Goal: Communication & Community: Participate in discussion

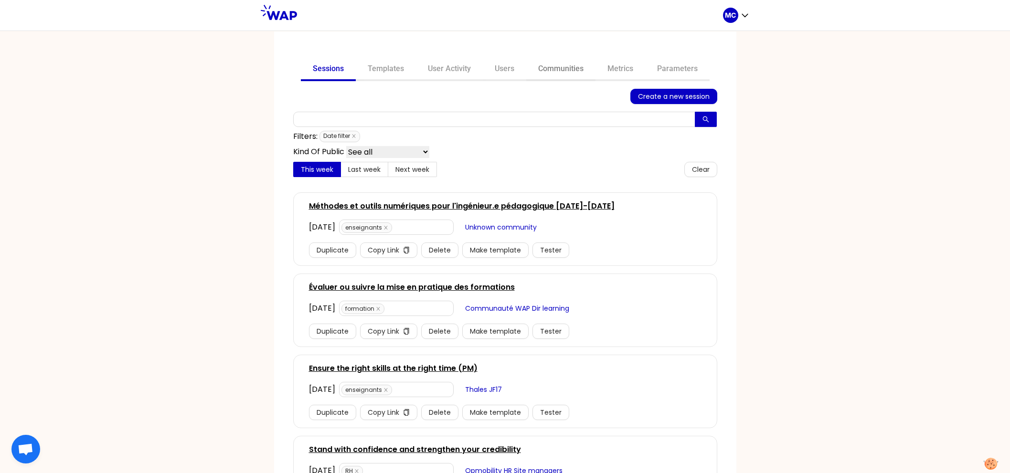
click at [565, 67] on link "Communities" at bounding box center [560, 69] width 69 height 23
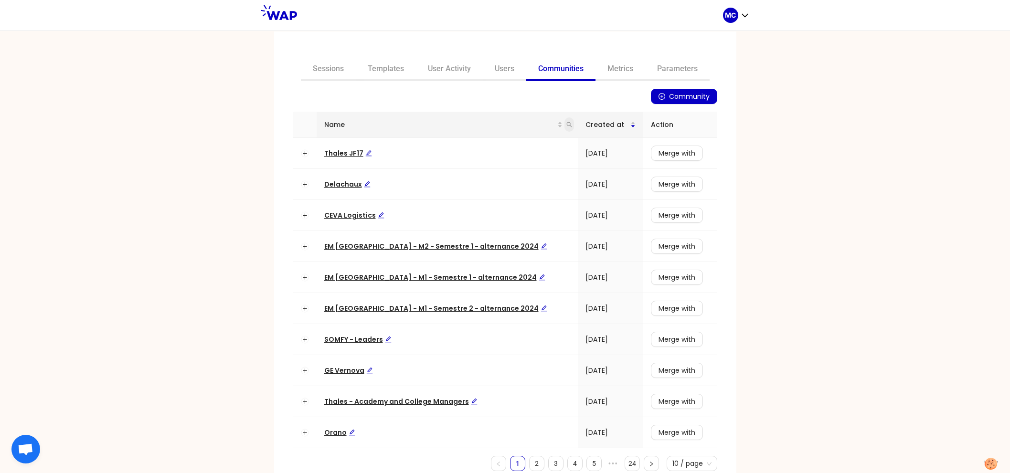
click at [565, 128] on span at bounding box center [570, 124] width 10 height 14
type input "ceva"
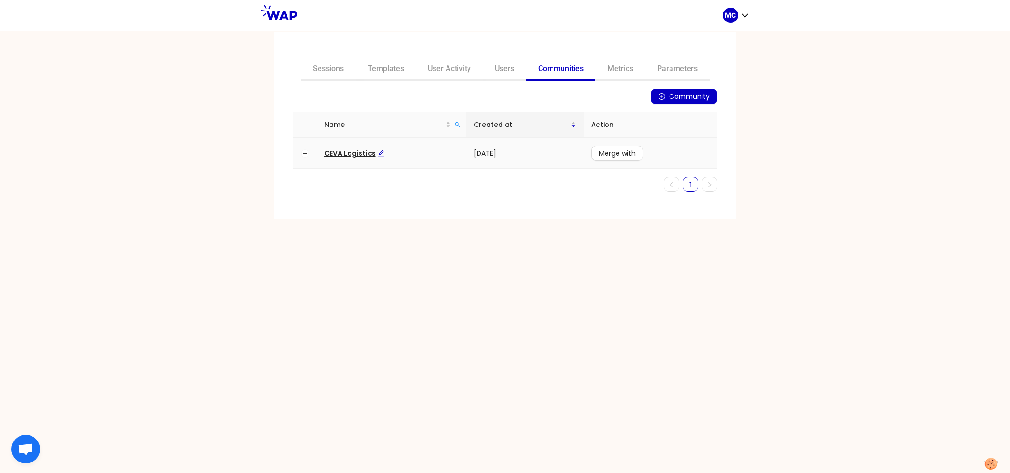
click at [346, 151] on span "CEVA Logistics" at bounding box center [354, 154] width 60 height 10
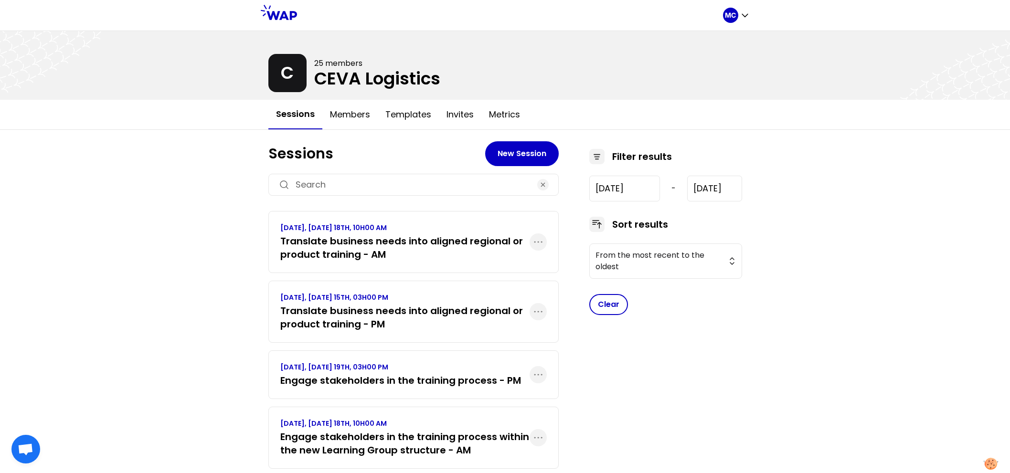
click at [341, 242] on h3 "Translate business needs into aligned regional or product training - AM" at bounding box center [404, 248] width 249 height 27
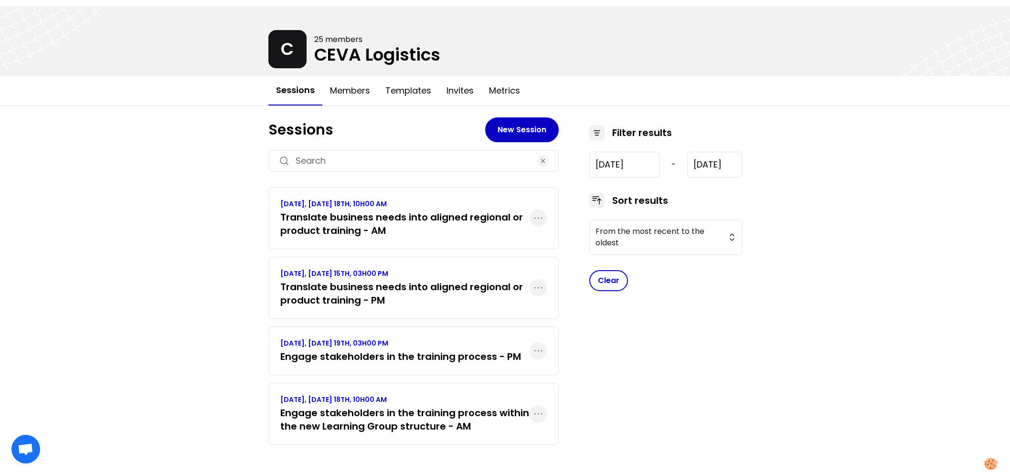
click at [368, 410] on h3 "Engage stakeholders in the training process within the new Learning Group struc…" at bounding box center [404, 419] width 249 height 27
click at [437, 287] on h3 "Translate business needs into aligned regional or product training - PM" at bounding box center [404, 293] width 249 height 27
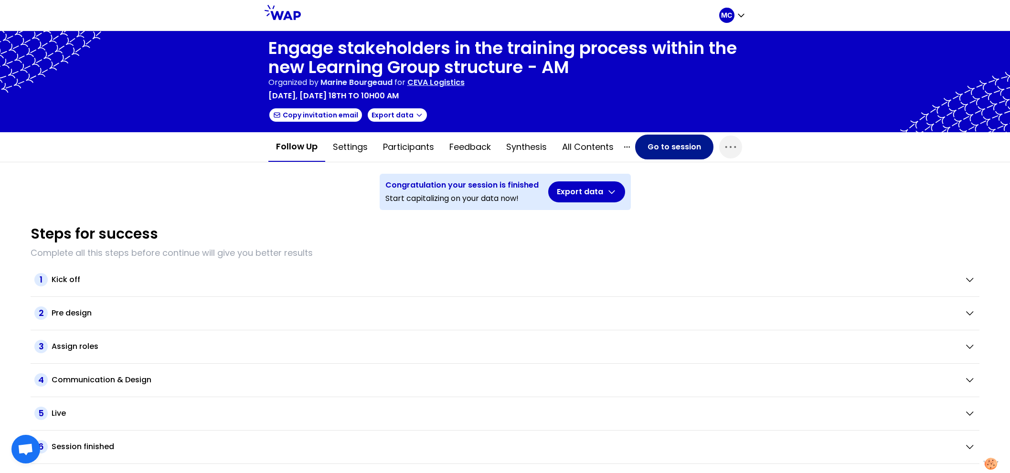
click at [659, 146] on button "Go to session" at bounding box center [674, 147] width 78 height 25
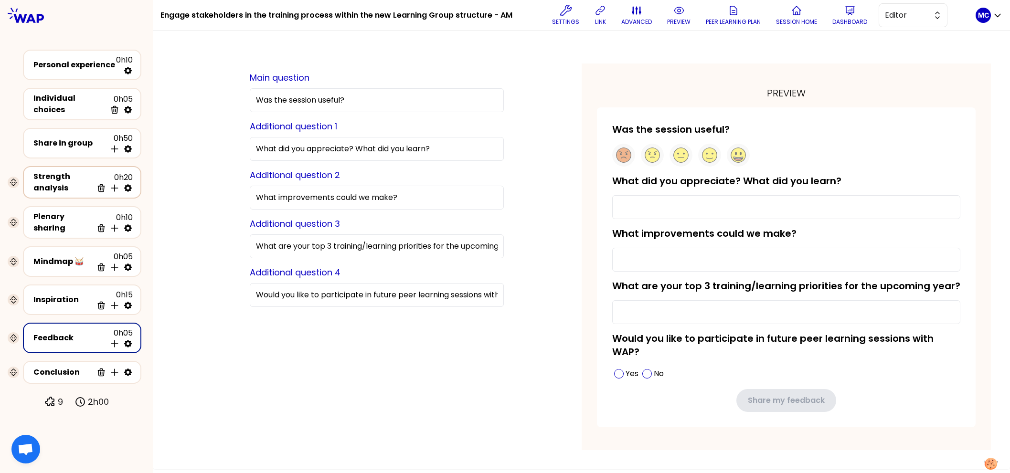
click at [62, 176] on div "Strength analysis" at bounding box center [62, 182] width 59 height 23
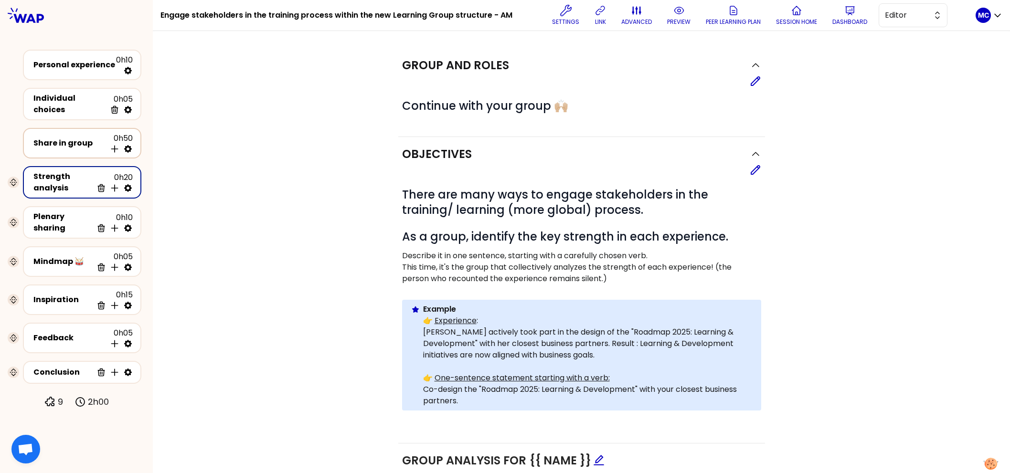
click at [80, 145] on div "Share in group" at bounding box center [69, 143] width 73 height 11
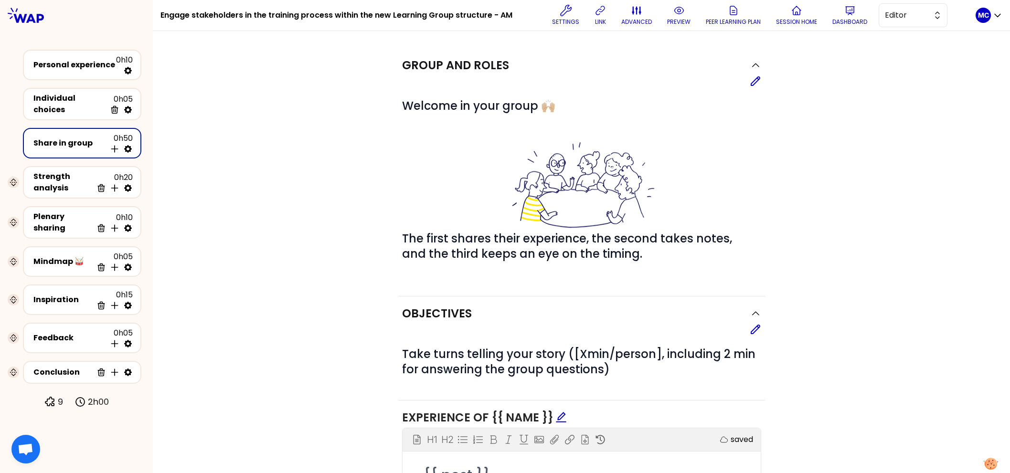
click at [893, 16] on span "Editor" at bounding box center [906, 15] width 43 height 11
click at [892, 57] on li "Facilitator" at bounding box center [913, 54] width 68 height 15
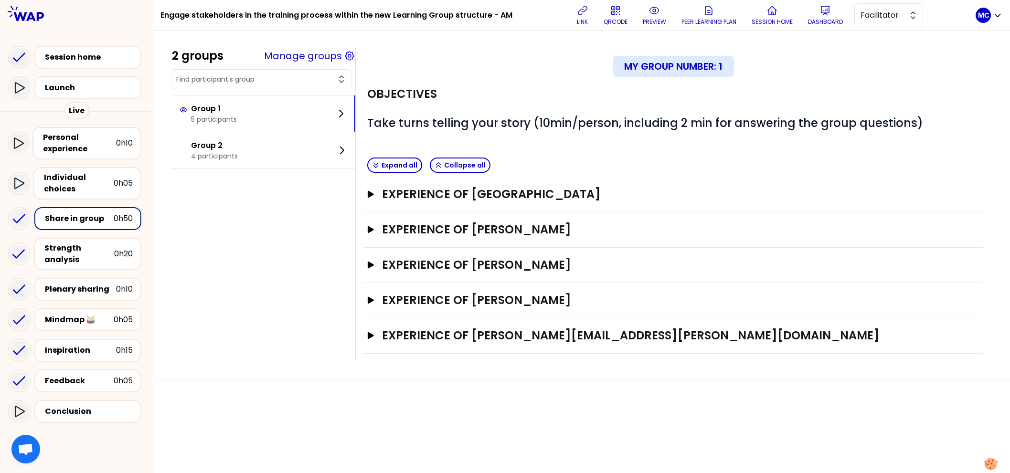
click at [498, 216] on div "Experience of [PERSON_NAME] Open" at bounding box center [673, 230] width 620 height 35
click at [501, 232] on h3 "Experience of [PERSON_NAME]" at bounding box center [664, 229] width 565 height 15
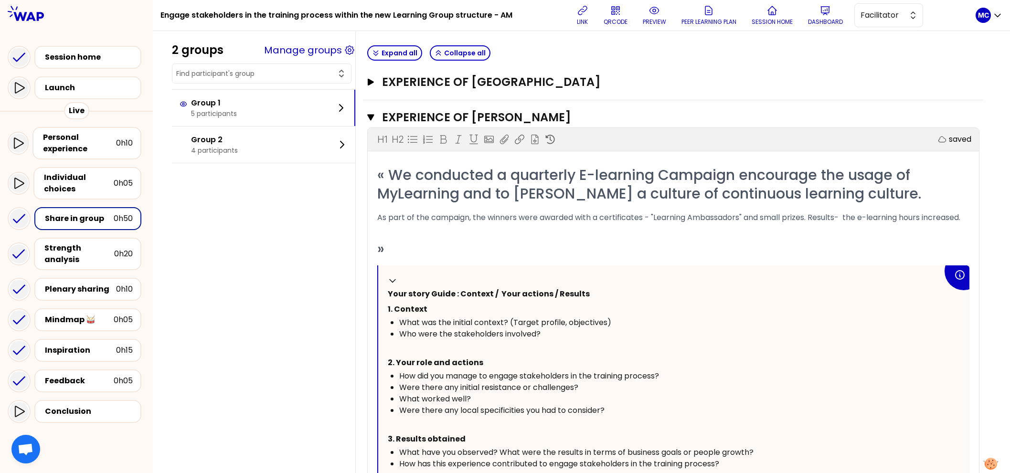
scroll to position [244, 0]
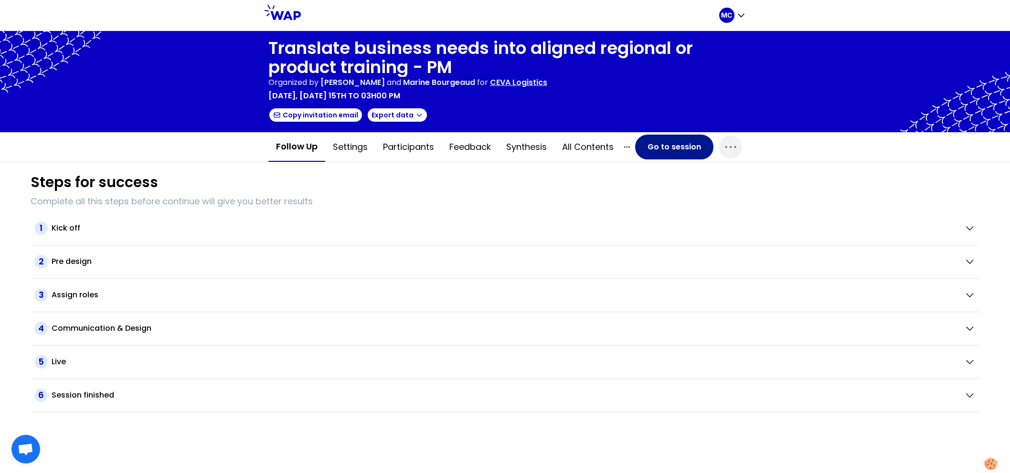
click at [665, 155] on button "Go to session" at bounding box center [674, 147] width 78 height 25
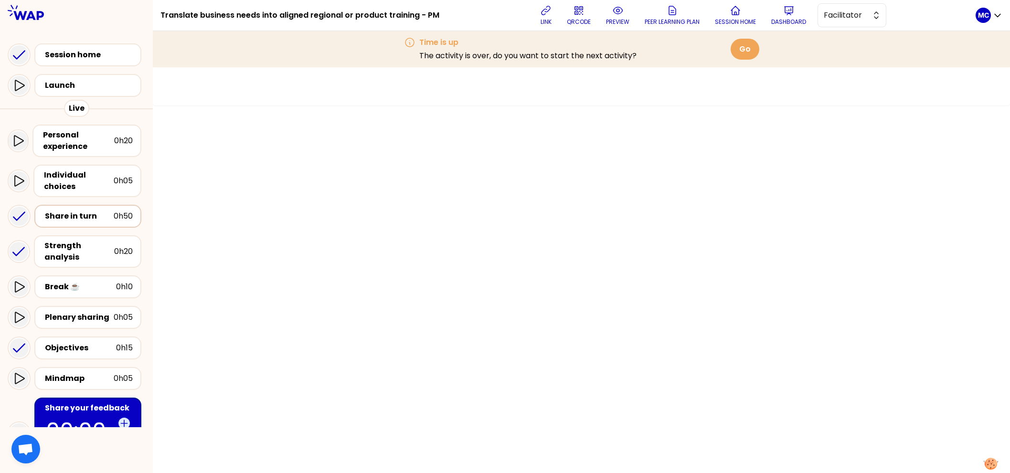
click at [91, 217] on div "Share in turn" at bounding box center [79, 216] width 69 height 11
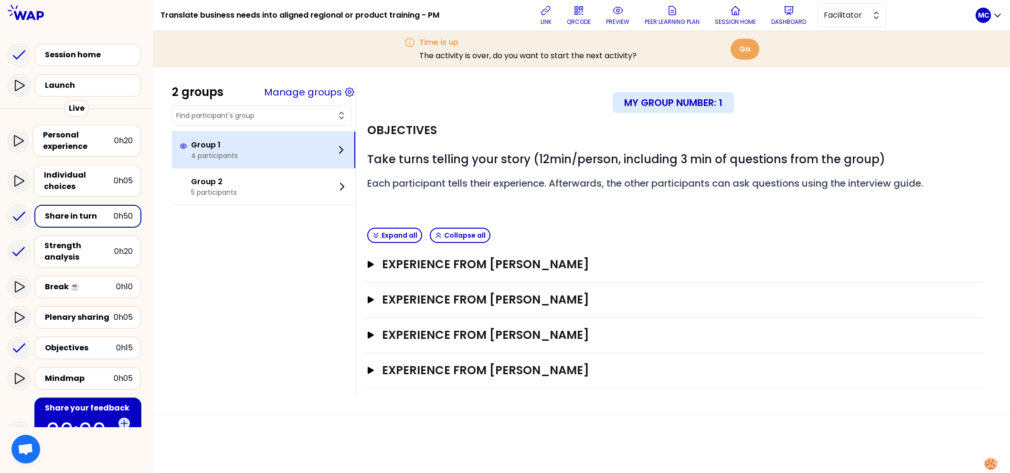
click at [274, 155] on div "Group 1 4 participants" at bounding box center [263, 150] width 183 height 36
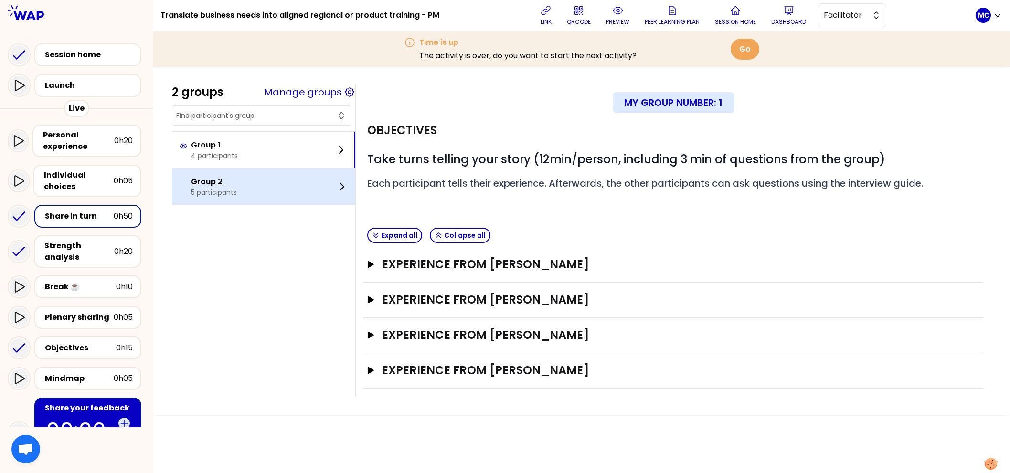
click at [271, 180] on div "Group 2 5 participants" at bounding box center [263, 187] width 183 height 36
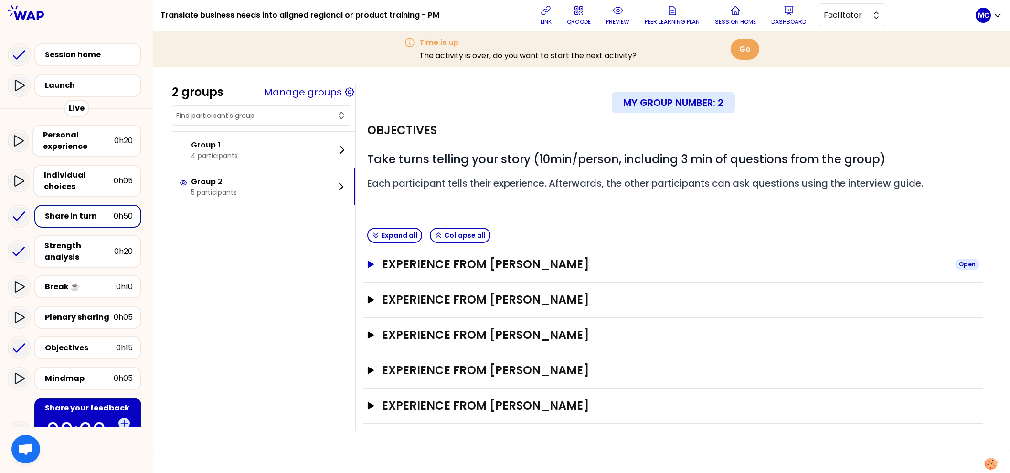
click at [526, 270] on h3 "Experience from Lucas Fernandez" at bounding box center [664, 264] width 565 height 15
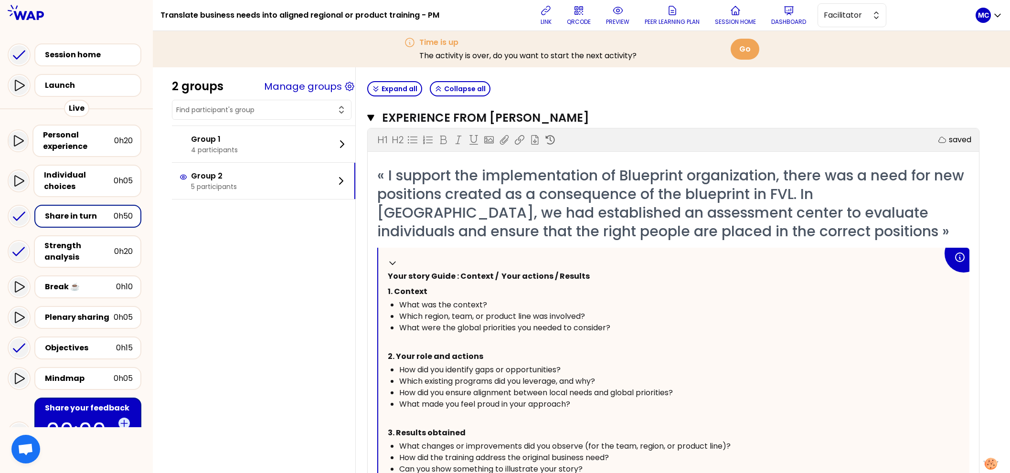
scroll to position [229, 0]
